Goal: Task Accomplishment & Management: Use online tool/utility

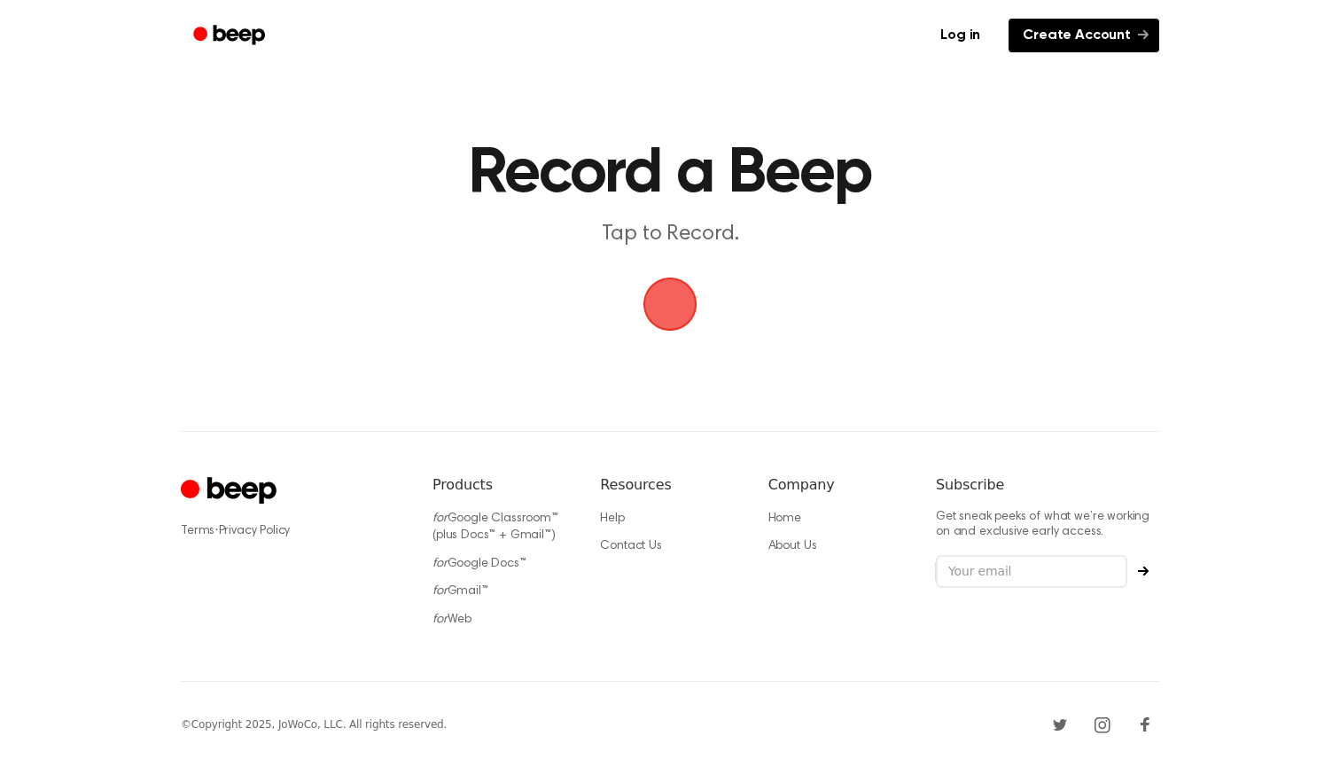
click at [1096, 43] on link "Create Account" at bounding box center [1083, 36] width 151 height 34
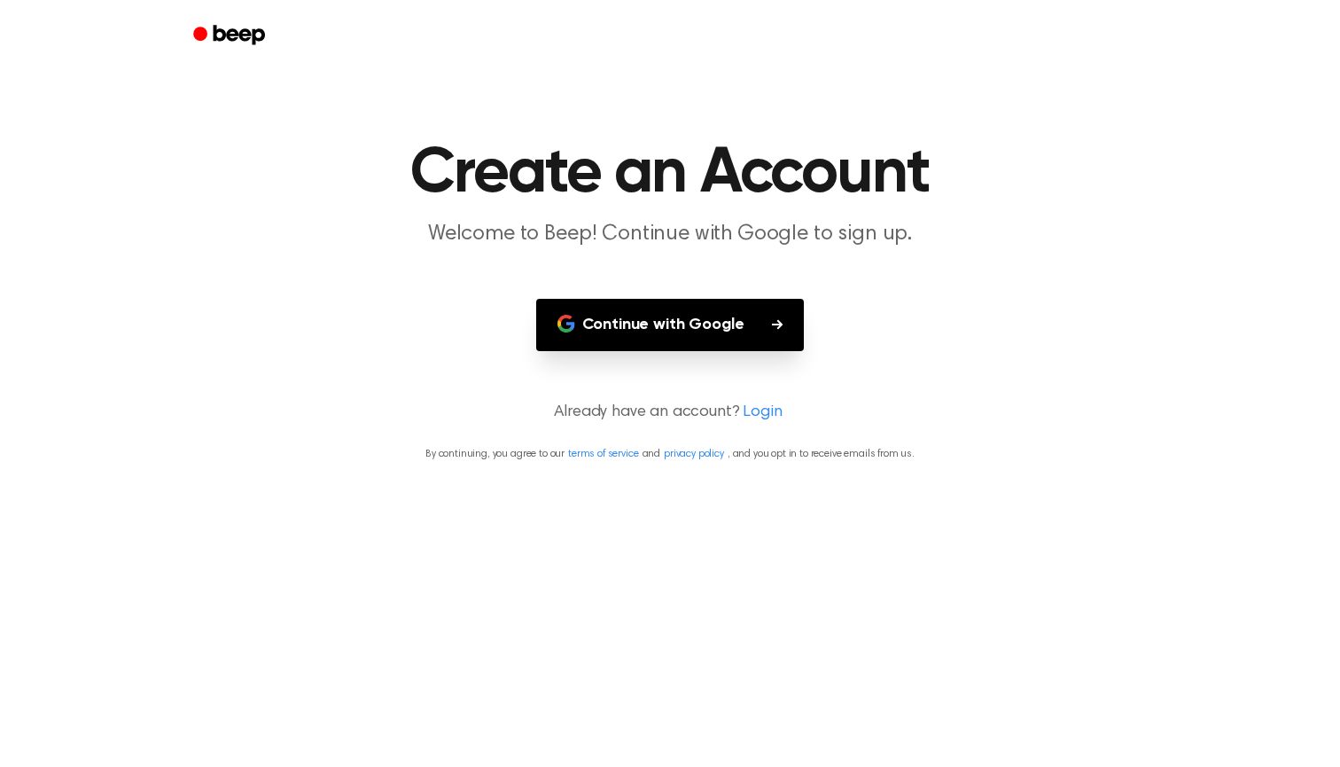
click at [672, 316] on button "Continue with Google" at bounding box center [670, 325] width 269 height 52
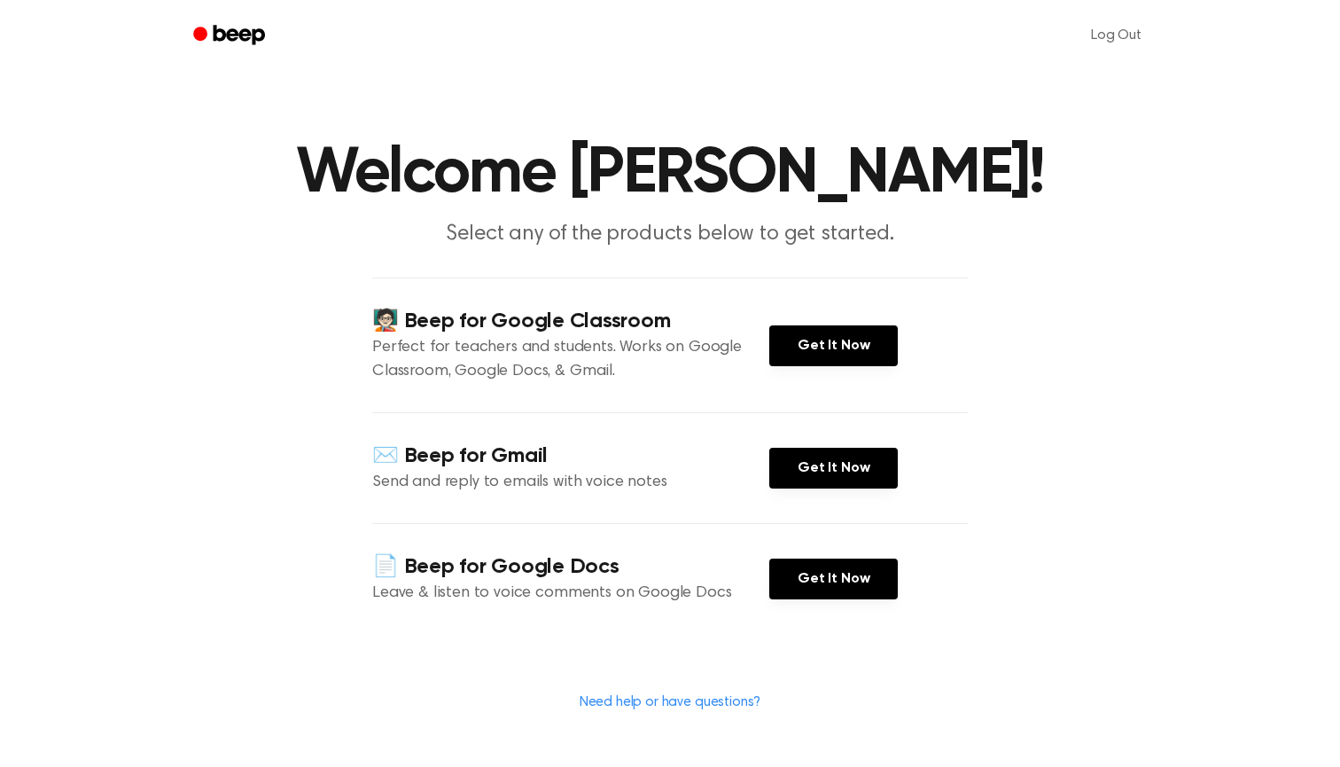
click at [246, 36] on icon "Beep" at bounding box center [230, 35] width 75 height 26
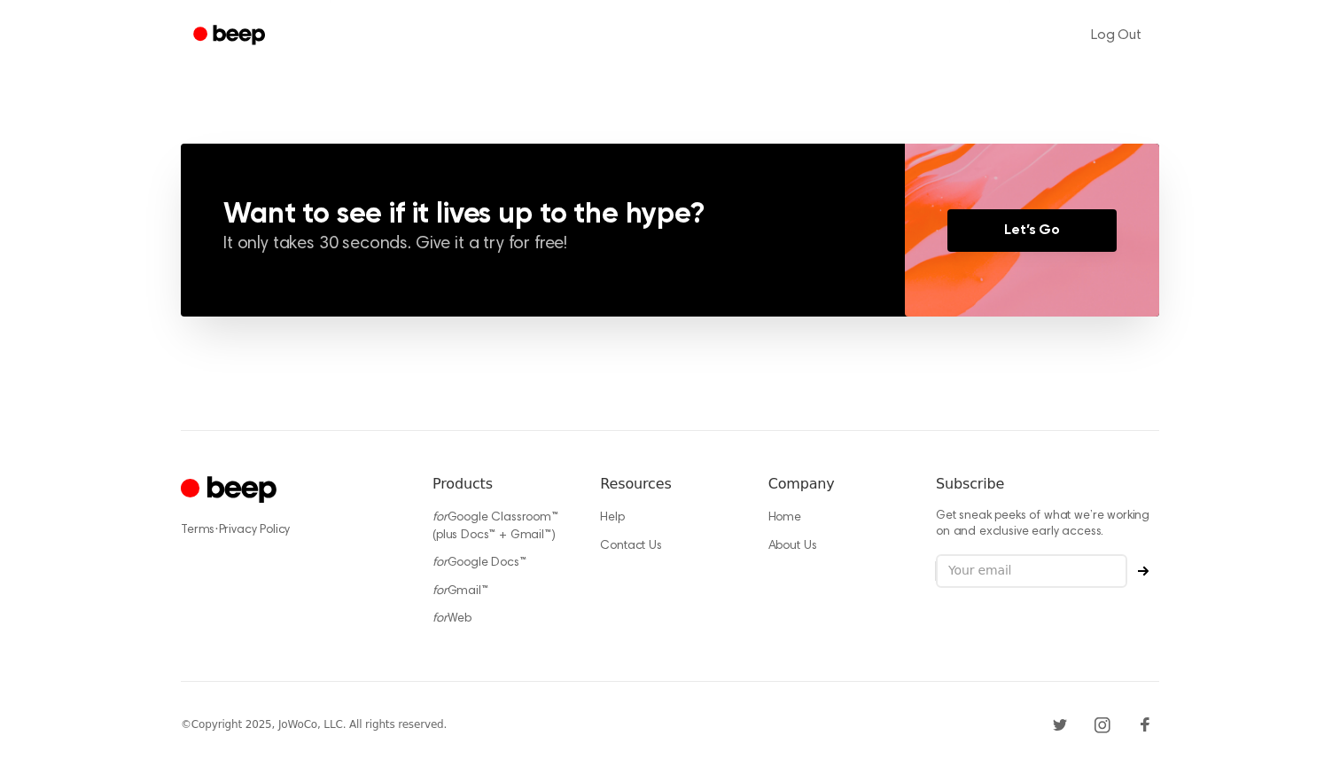
scroll to position [1241, 0]
click at [457, 623] on link "for Web" at bounding box center [451, 618] width 39 height 12
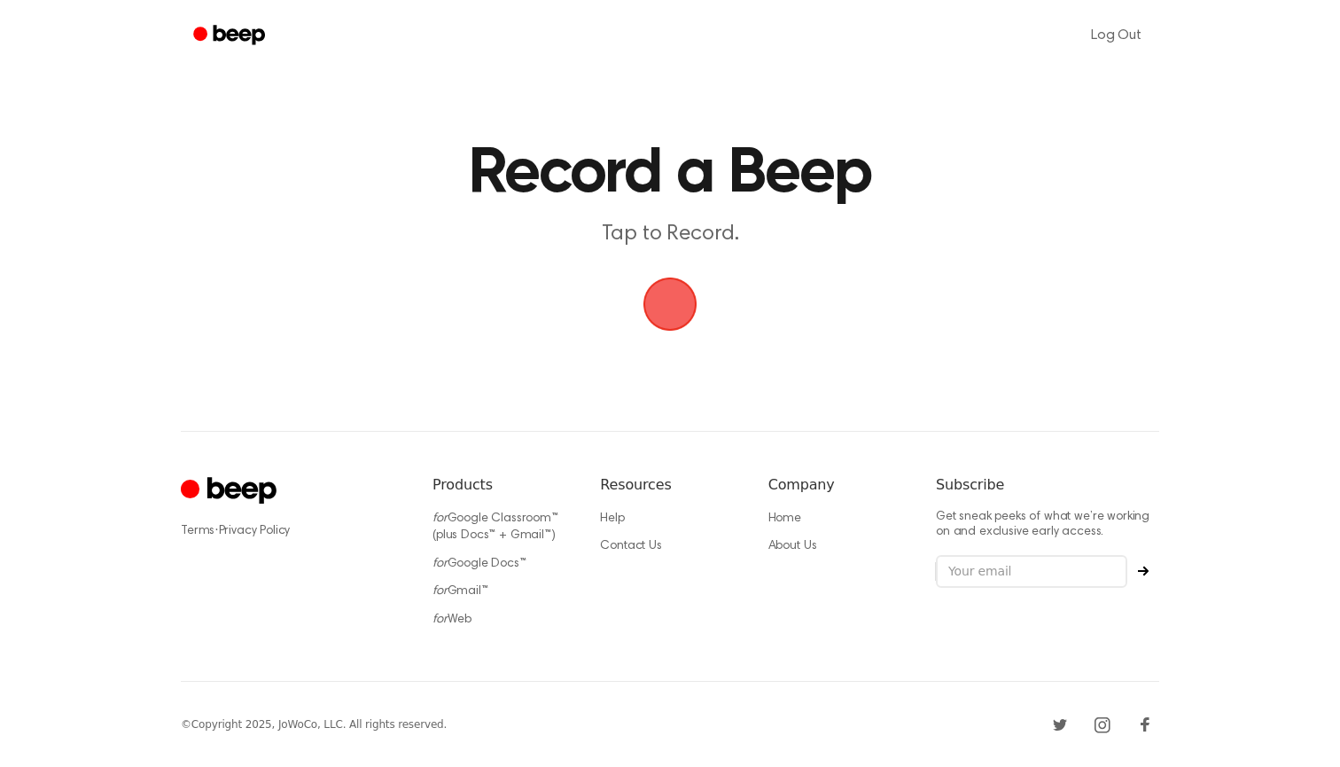
click at [680, 298] on span "button" at bounding box center [670, 304] width 50 height 50
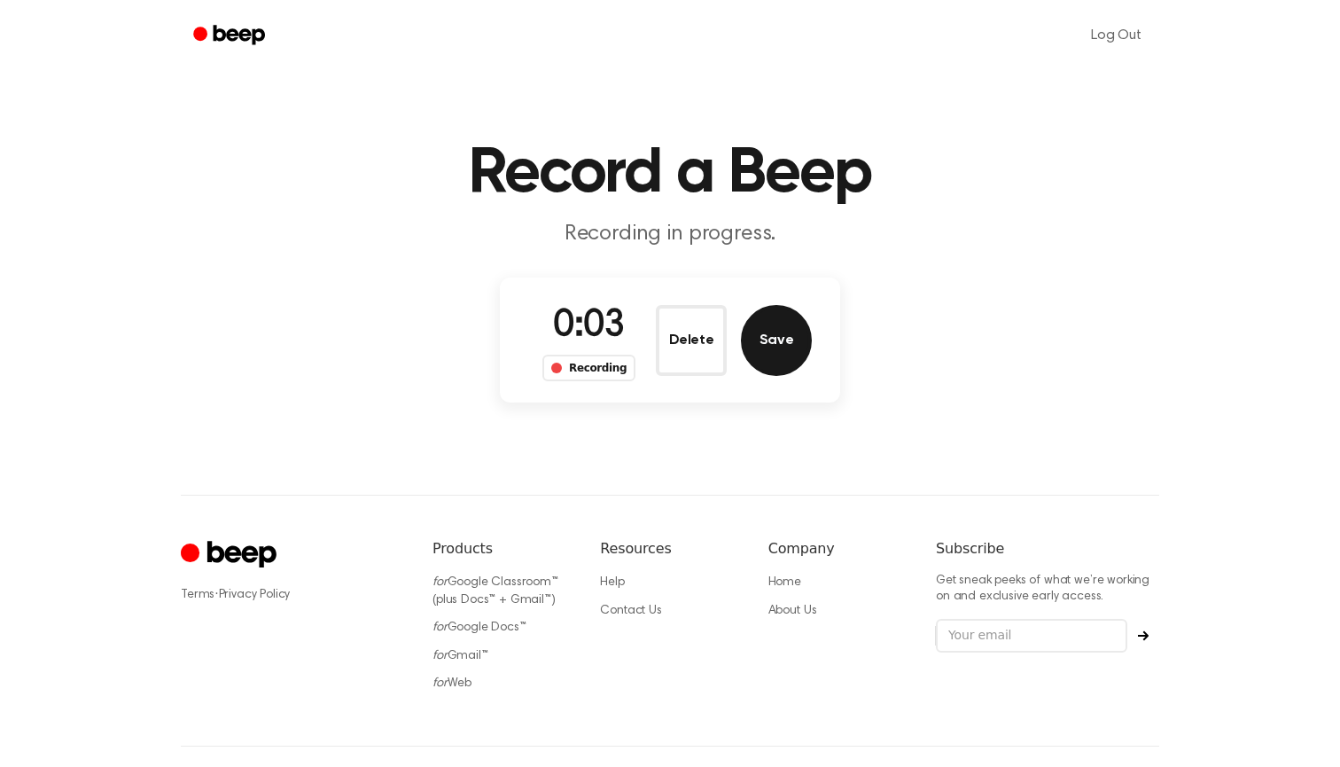
click at [770, 337] on button "Save" at bounding box center [776, 340] width 71 height 71
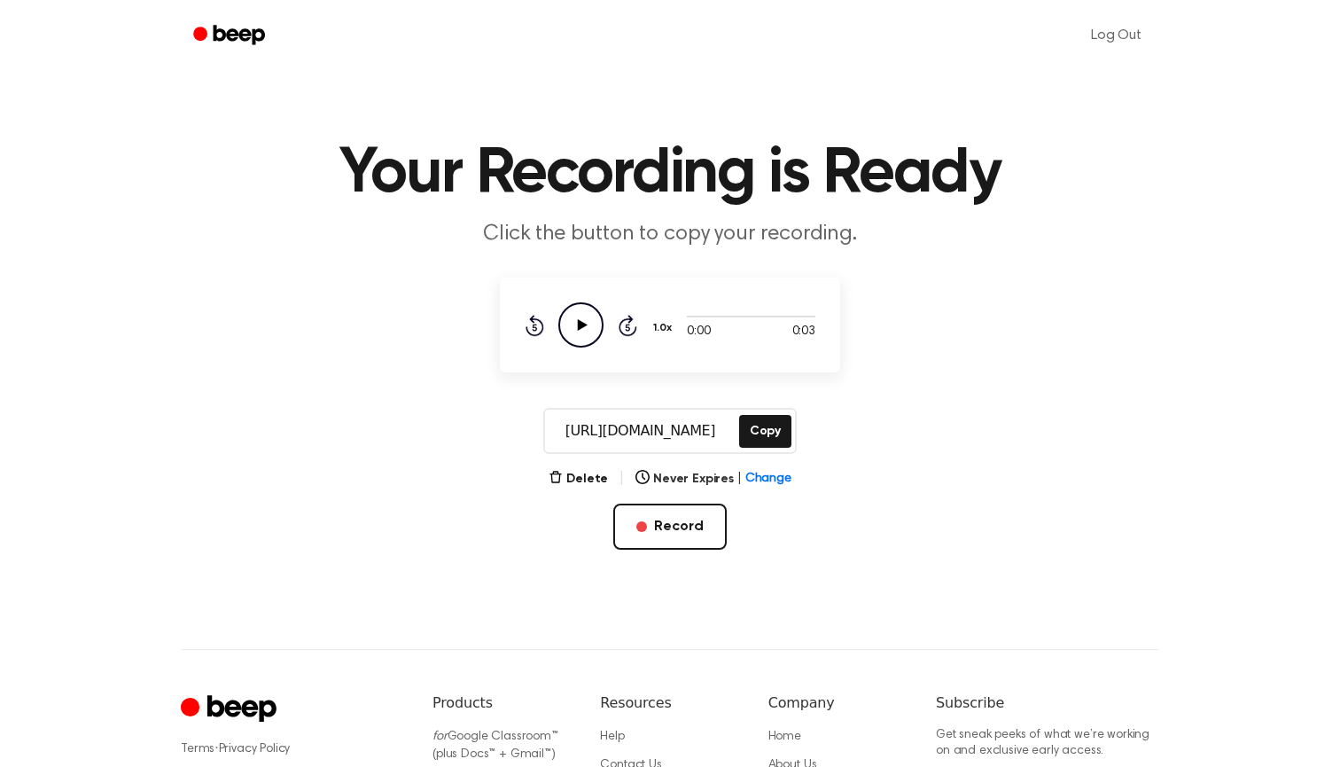
click at [585, 325] on icon at bounding box center [583, 325] width 10 height 12
click at [759, 433] on button "Copy" at bounding box center [765, 431] width 52 height 33
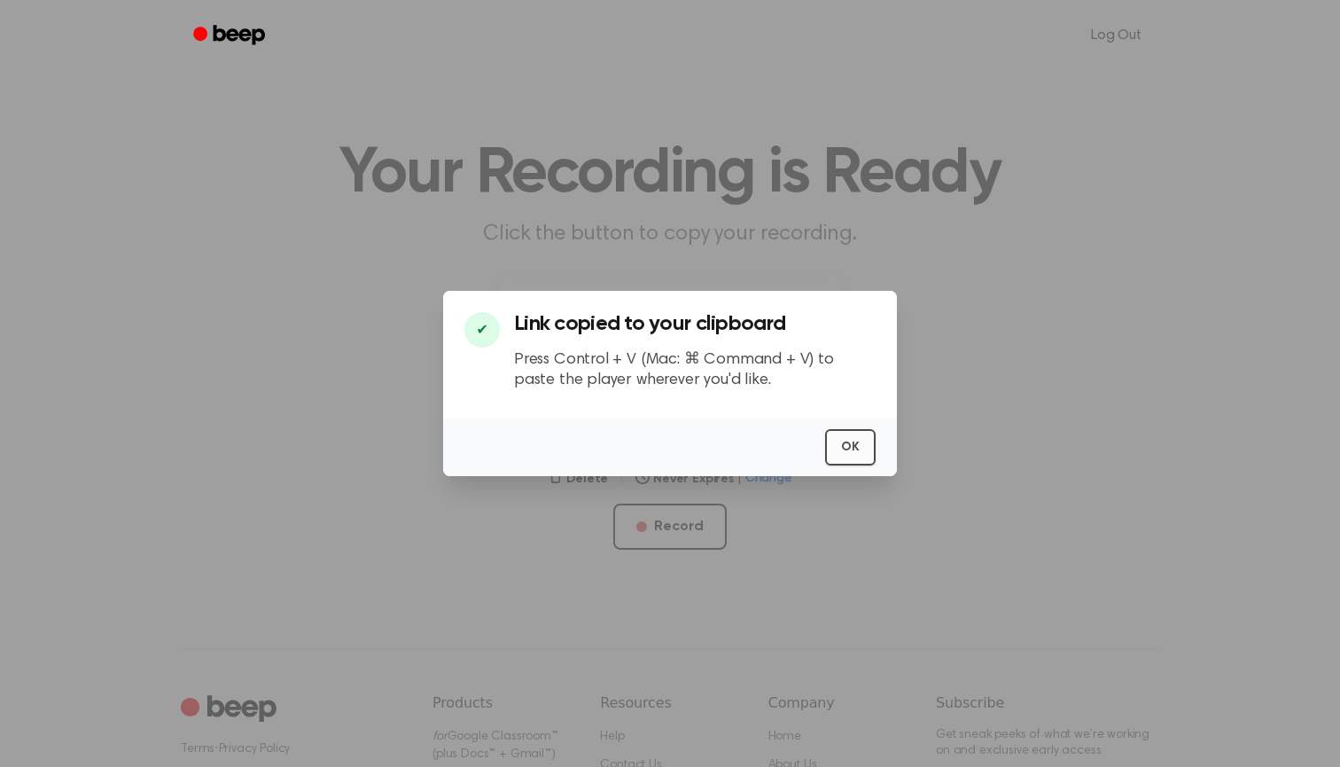
click at [838, 438] on button "OK" at bounding box center [850, 447] width 51 height 36
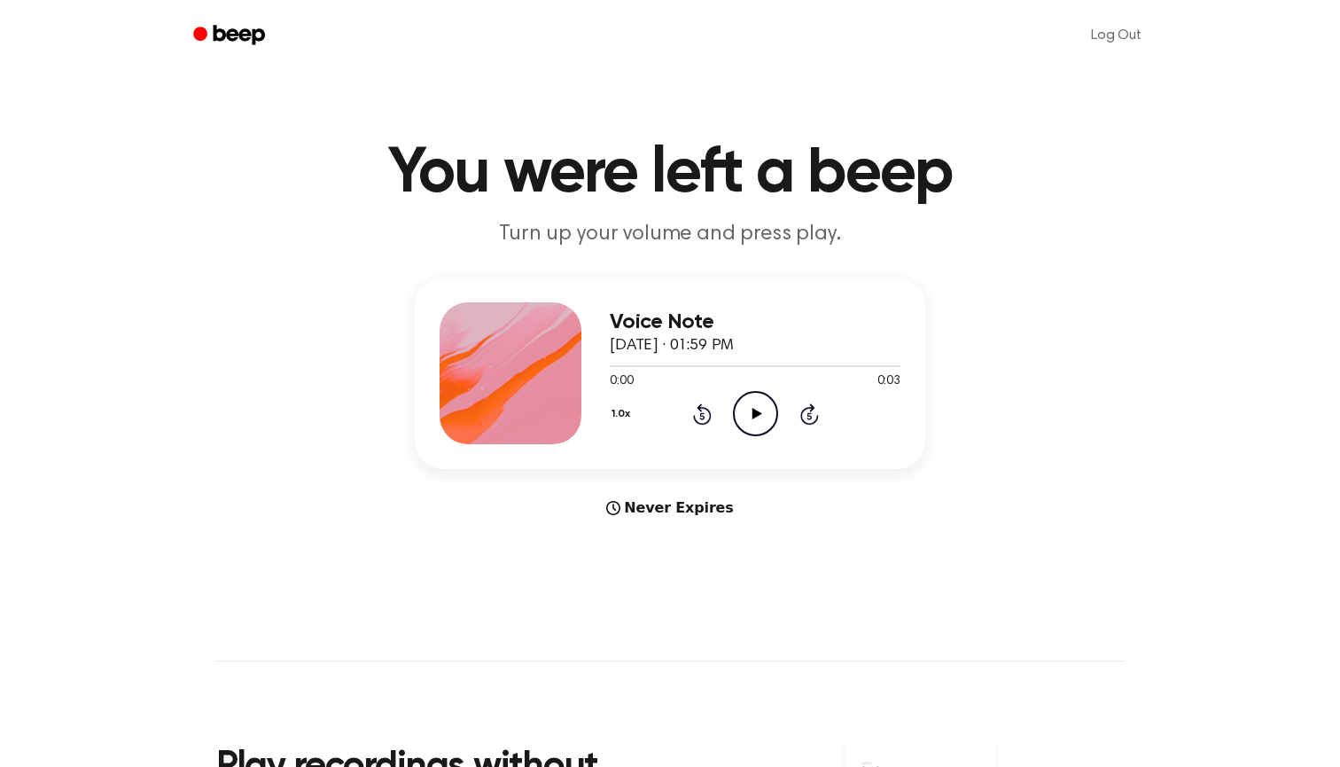
click at [751, 429] on icon "Play Audio" at bounding box center [755, 413] width 45 height 45
